Goal: Task Accomplishment & Management: Use online tool/utility

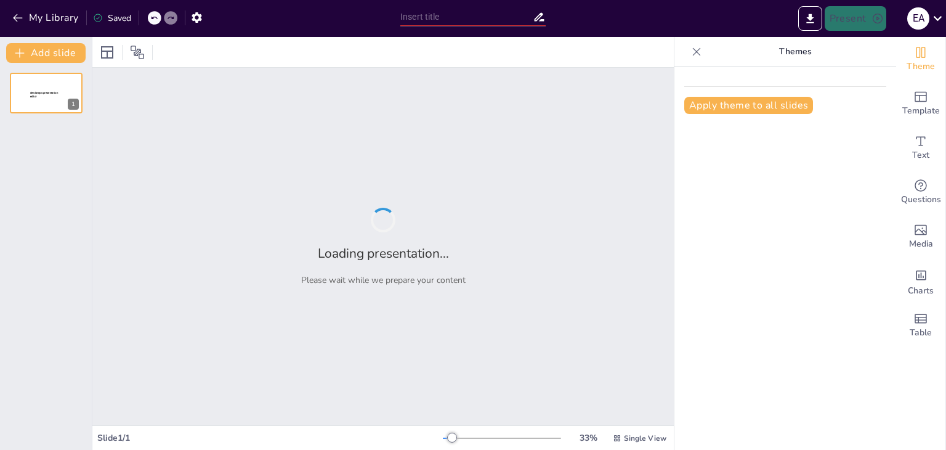
type input "Clasificación de las Propiedades de la Materia: Intensivas y Extensivas"
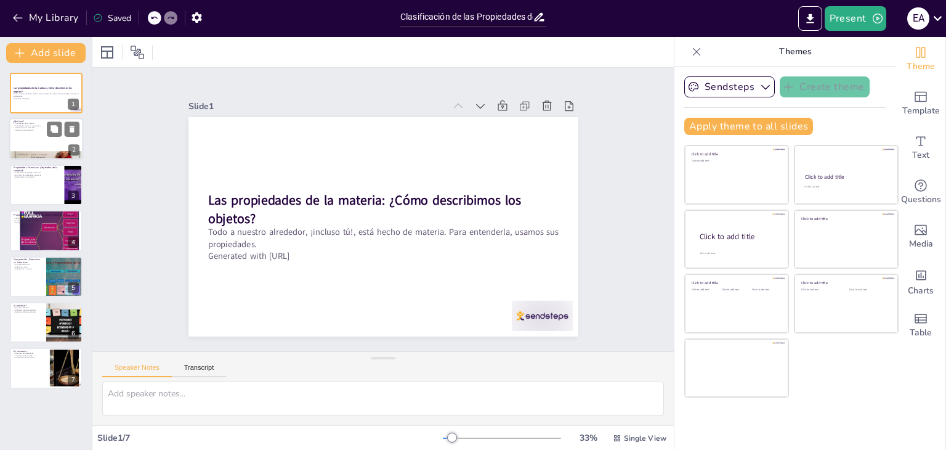
click at [34, 142] on div at bounding box center [46, 139] width 74 height 42
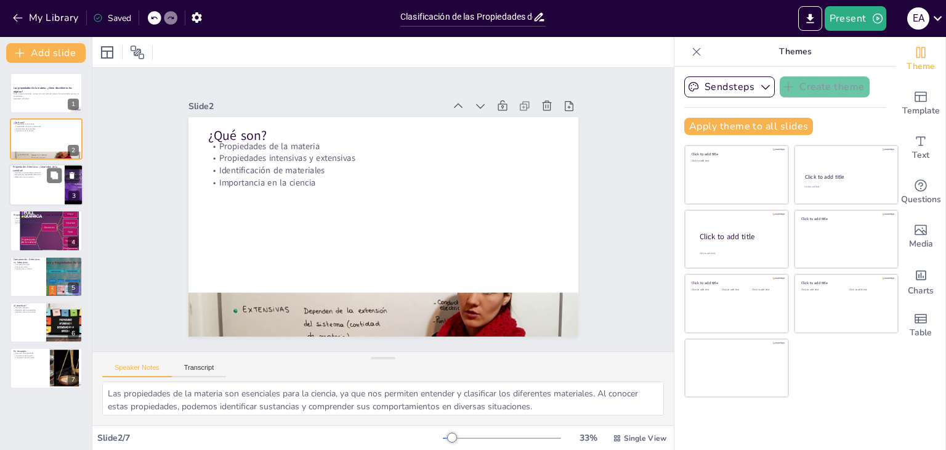
click at [33, 190] on div at bounding box center [46, 185] width 74 height 42
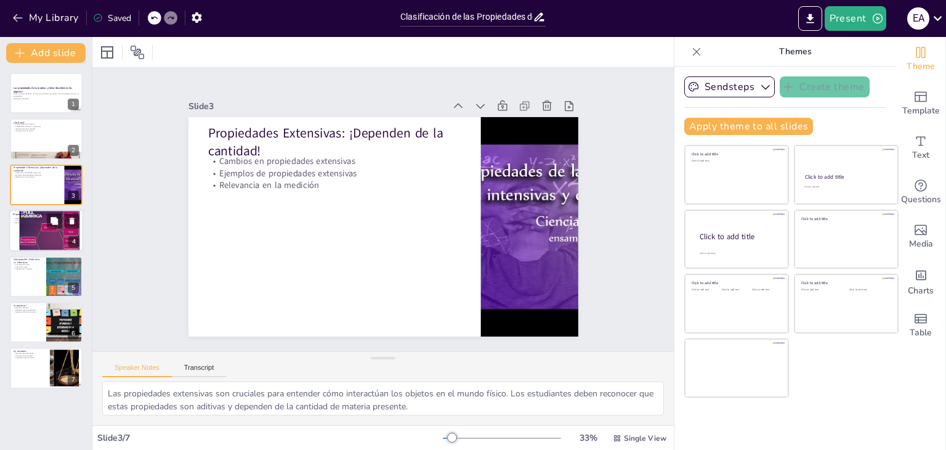
click at [34, 229] on div at bounding box center [46, 230] width 74 height 99
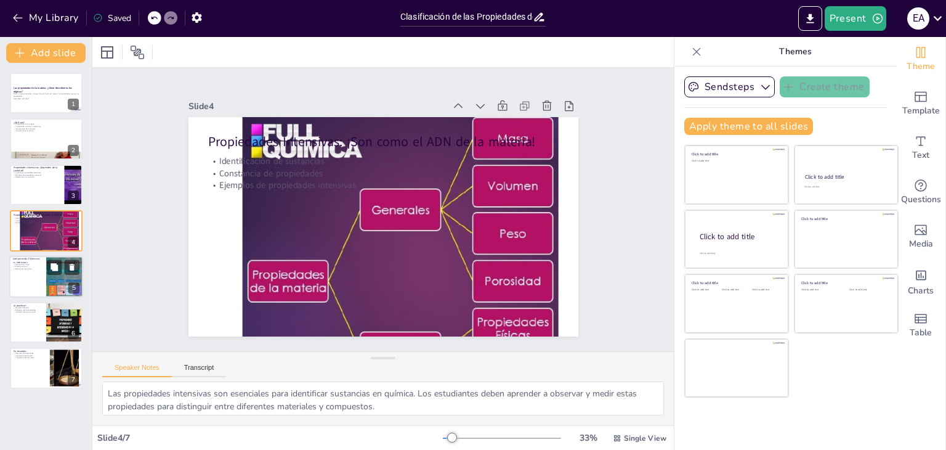
click at [26, 275] on div at bounding box center [46, 277] width 74 height 42
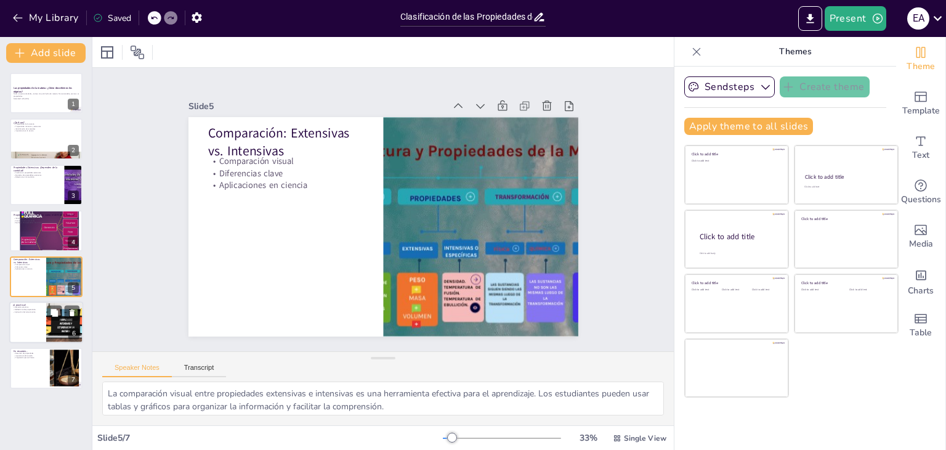
click at [20, 317] on div at bounding box center [46, 322] width 74 height 42
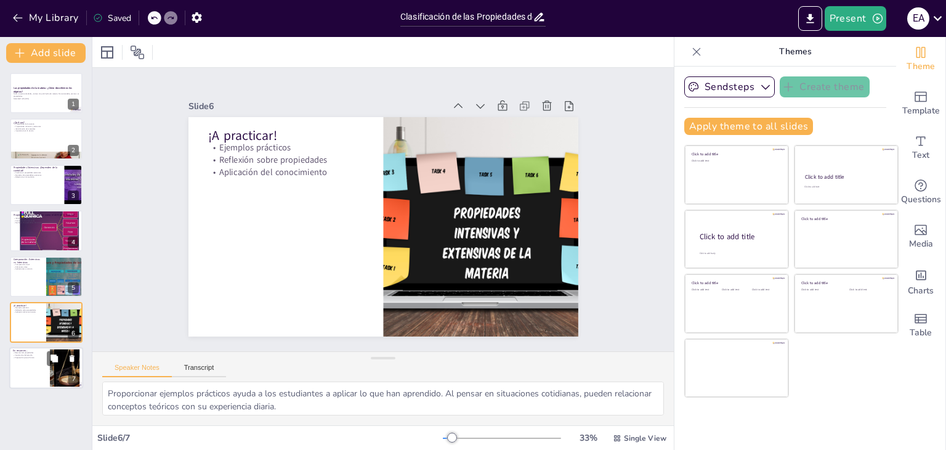
click at [29, 370] on div at bounding box center [46, 368] width 74 height 42
type textarea "El resumen de las propiedades de la materia es crucial para consolidar el apren…"
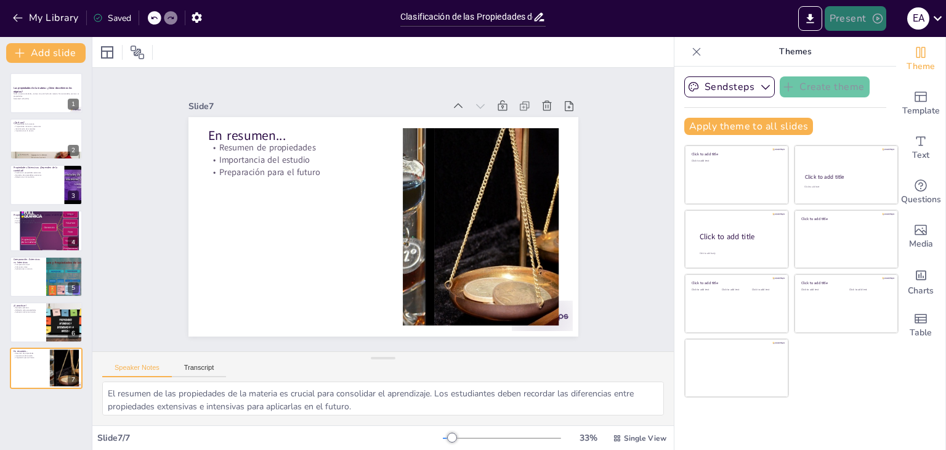
click at [859, 19] on button "Present" at bounding box center [856, 18] width 62 height 25
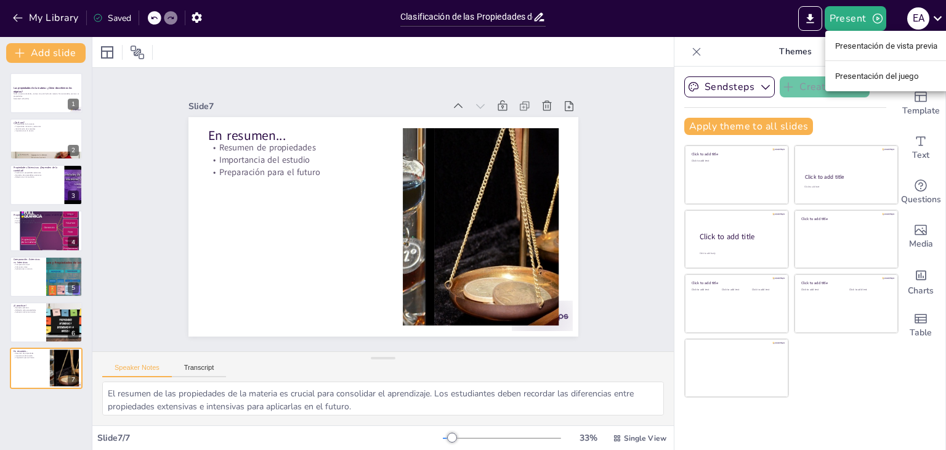
click at [867, 46] on font "Presentación de vista previa" at bounding box center [886, 45] width 103 height 9
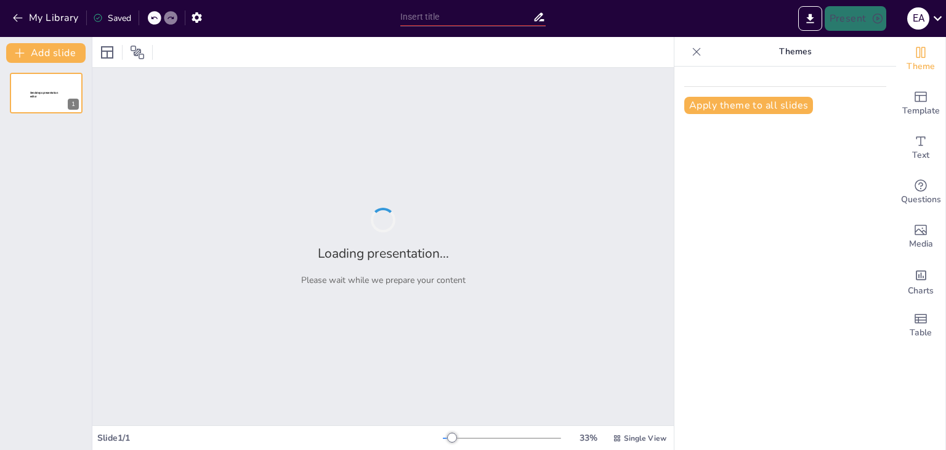
type input "Clasificación de las Propiedades de la Materia: Intensivas y Extensivas"
